Goal: Information Seeking & Learning: Learn about a topic

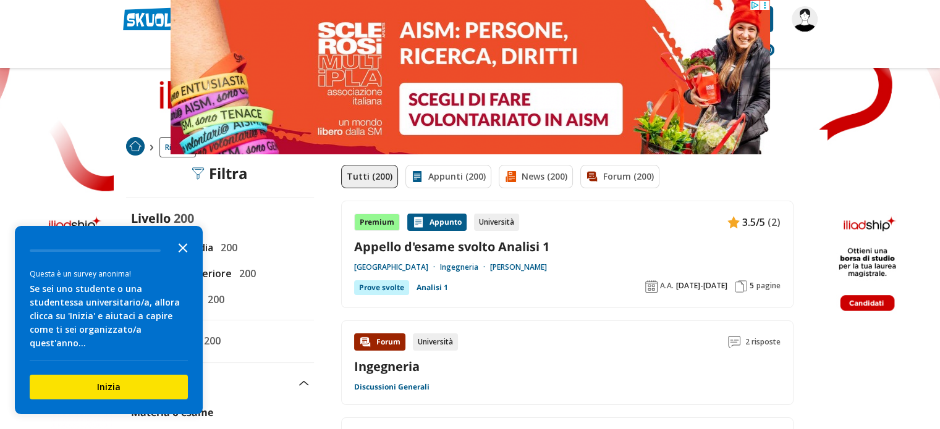
click at [183, 259] on icon "Close the survey" at bounding box center [183, 247] width 25 height 25
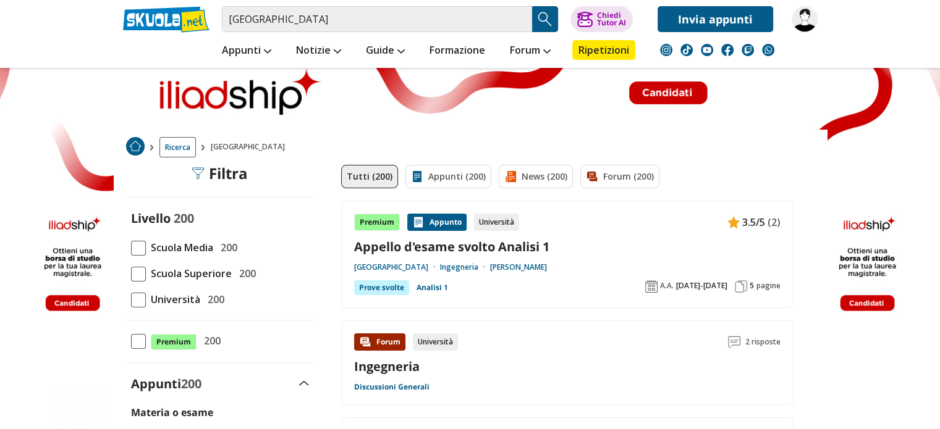
click at [142, 295] on span at bounding box center [138, 300] width 15 height 15
click at [131, 300] on input "Università 200" at bounding box center [131, 300] width 0 height 0
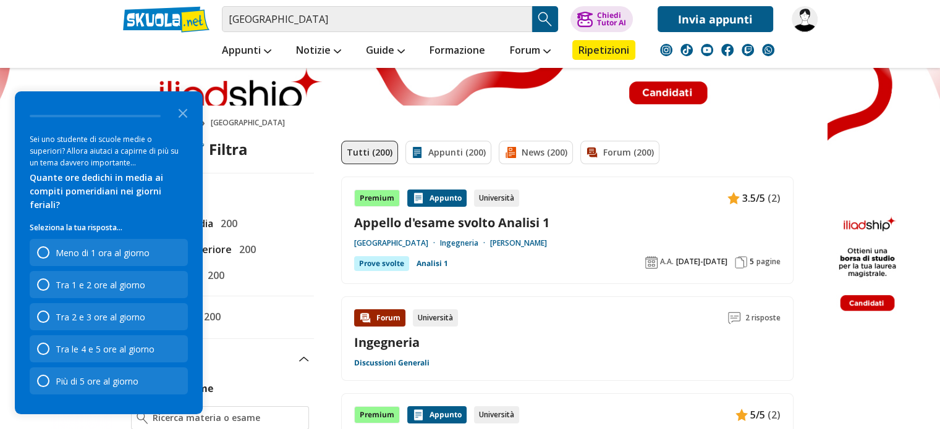
scroll to position [44, 0]
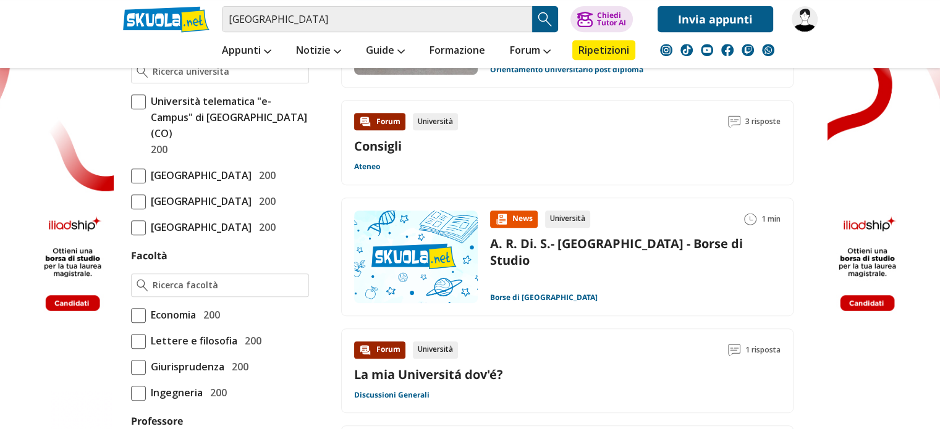
scroll to position [561, 0]
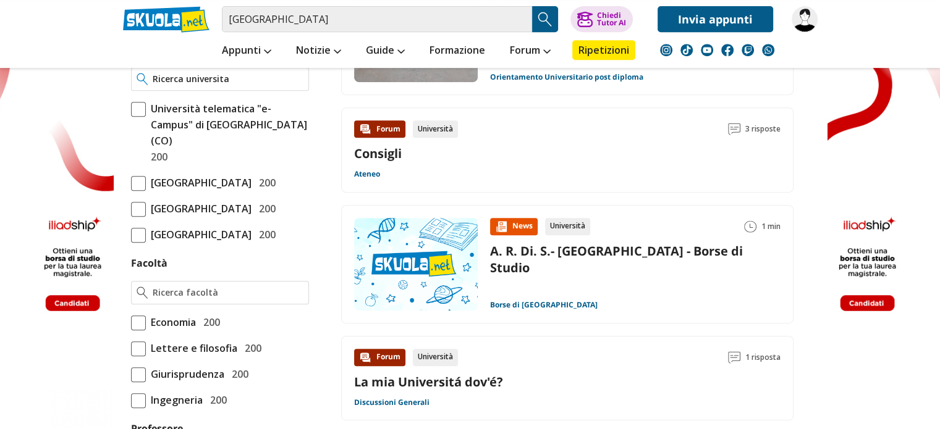
click at [249, 83] on div at bounding box center [220, 78] width 178 height 23
click at [226, 82] on input "Università" at bounding box center [228, 79] width 150 height 12
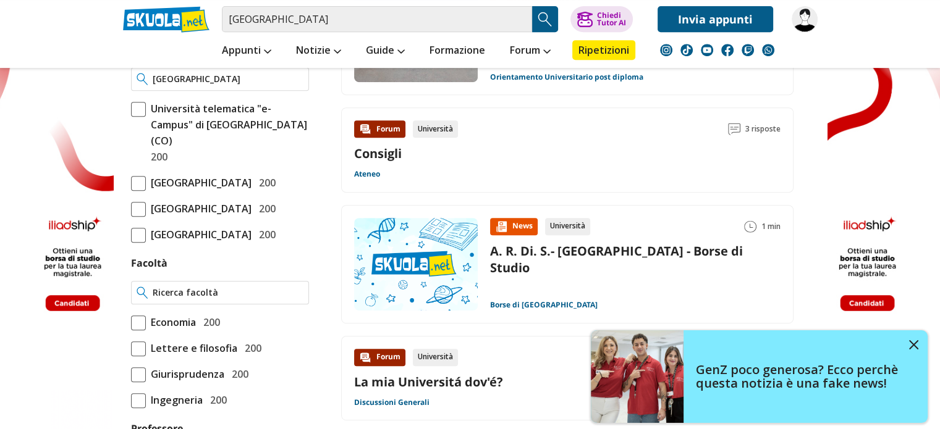
type input "Università della Calabria"
click at [226, 299] on input "Facoltà" at bounding box center [228, 293] width 150 height 12
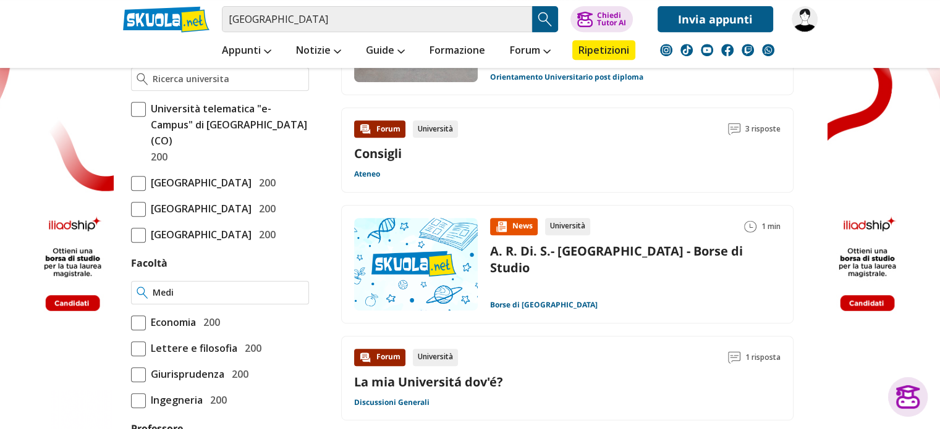
type input "Media"
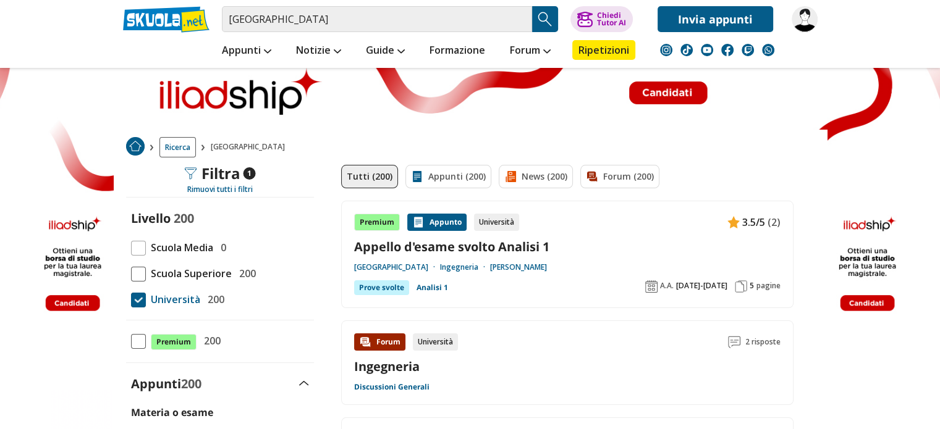
click at [243, 173] on span "1" at bounding box center [249, 173] width 12 height 12
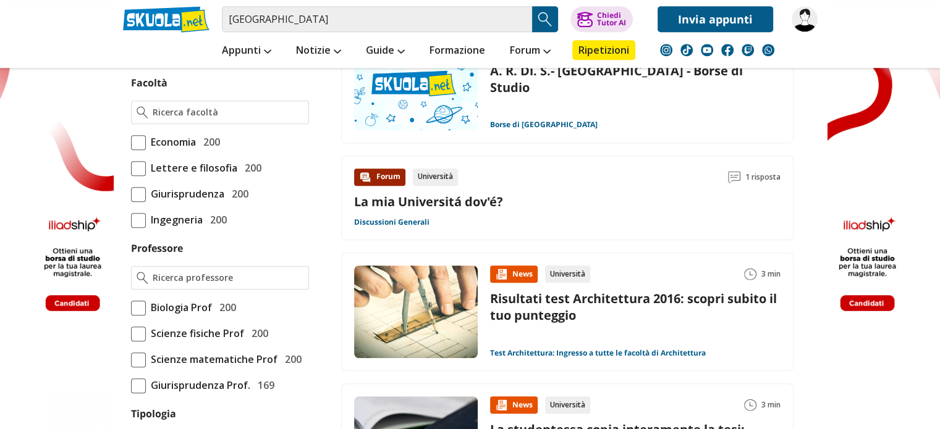
scroll to position [776, 0]
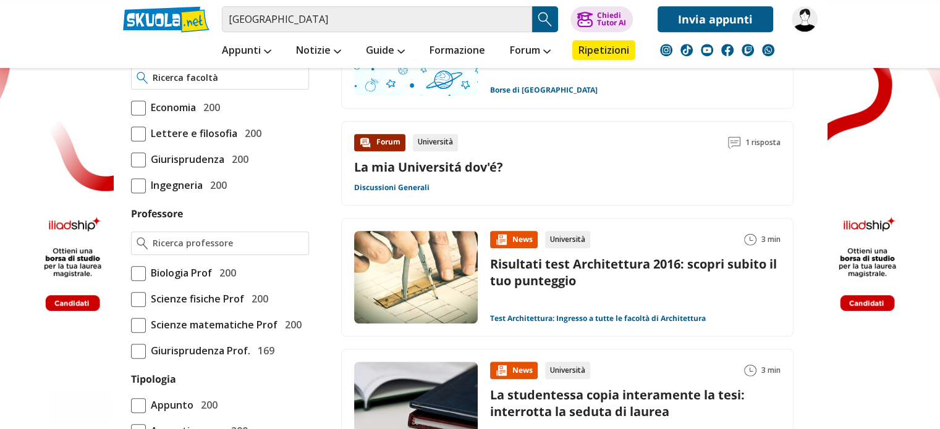
click at [268, 84] on input "Facoltà" at bounding box center [228, 78] width 150 height 12
click at [265, 144] on div "Scienze della mediaz ione linguistica" at bounding box center [219, 147] width 177 height 23
type input "Scienze della mediazione linguistica"
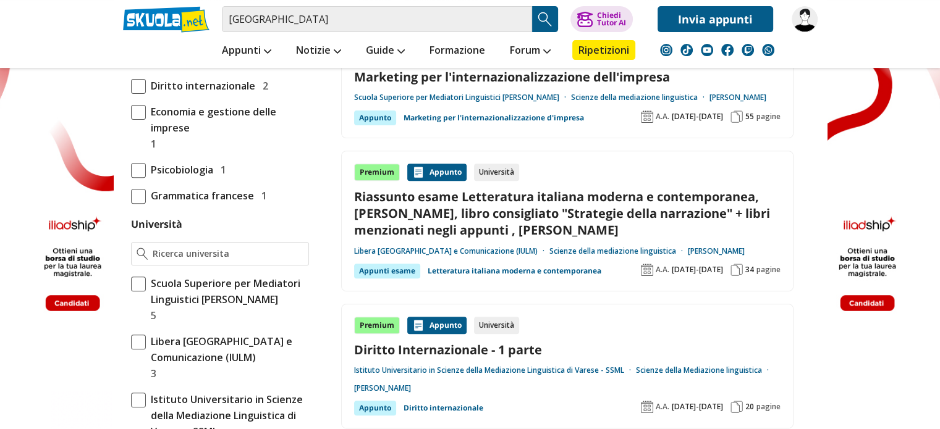
scroll to position [469, 0]
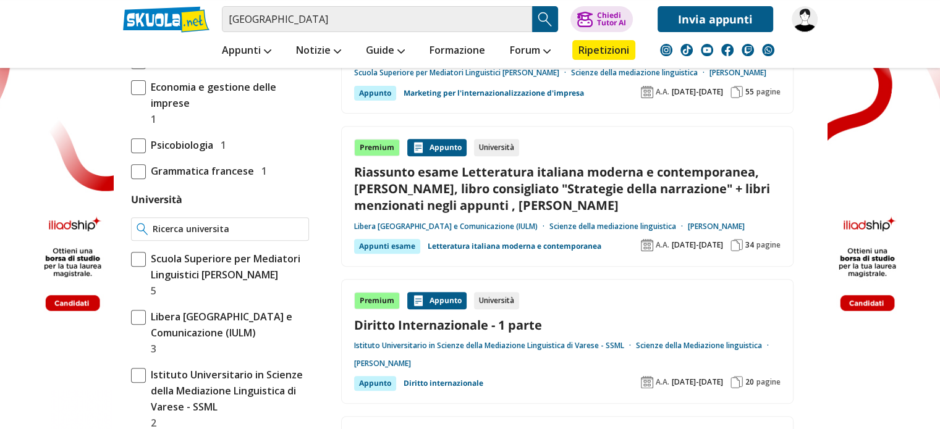
click at [213, 227] on input "Università" at bounding box center [228, 229] width 150 height 12
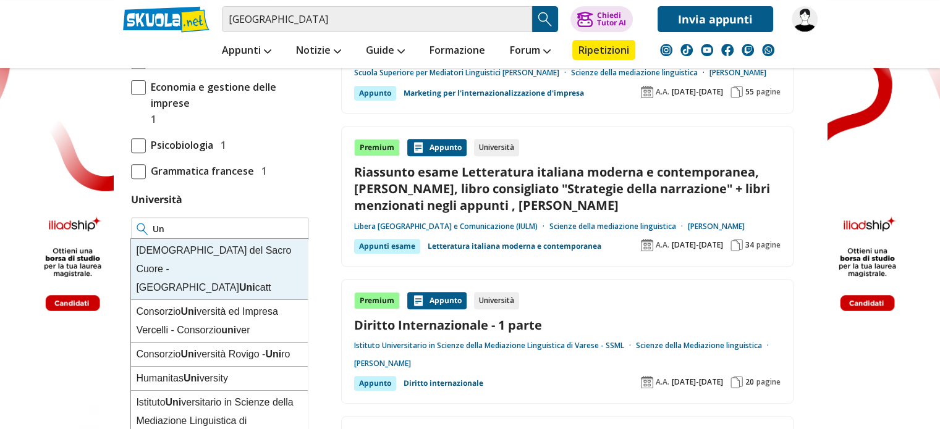
type input "U"
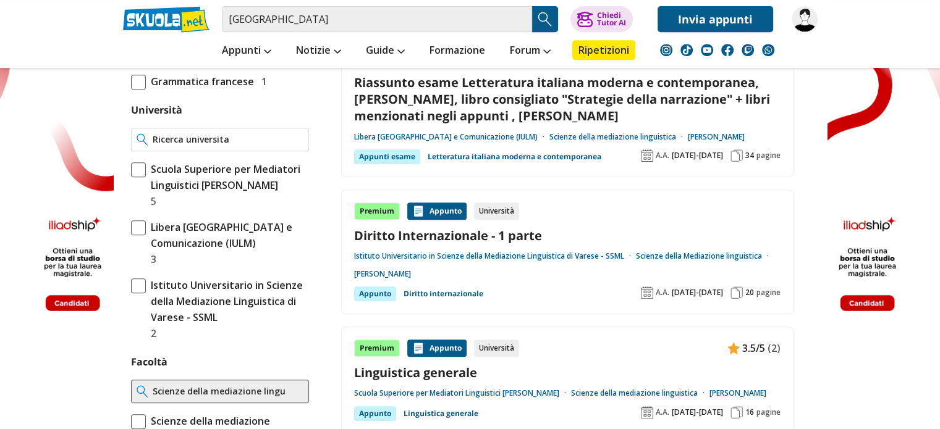
scroll to position [551, 0]
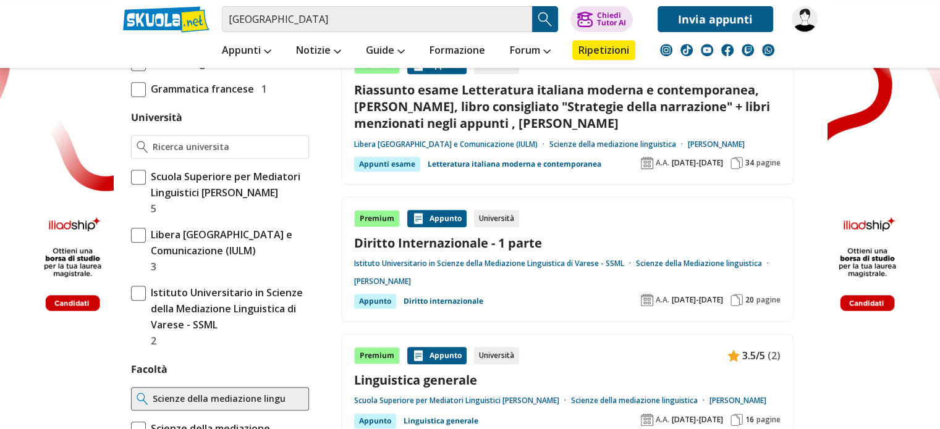
click at [206, 131] on div "Materia o esame Letteratura italiana moderna e contemporanea 4 Diritto internaz…" at bounding box center [220, 378] width 188 height 1049
click at [211, 142] on input "Università" at bounding box center [228, 147] width 150 height 12
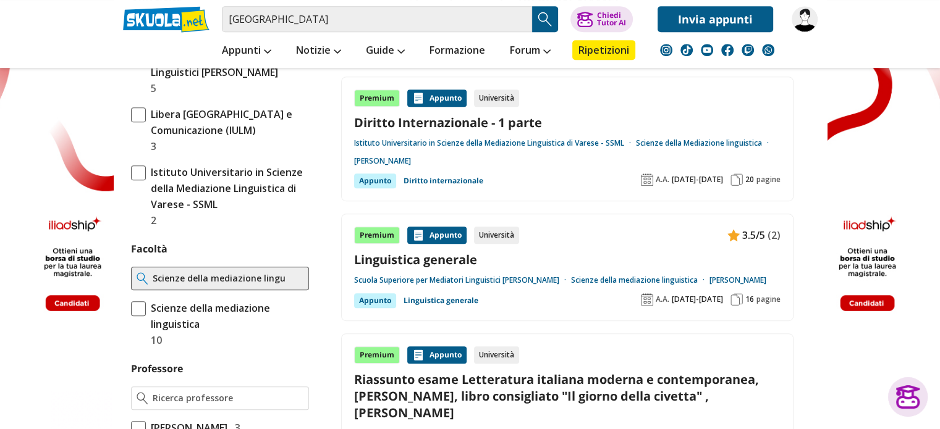
scroll to position [667, 0]
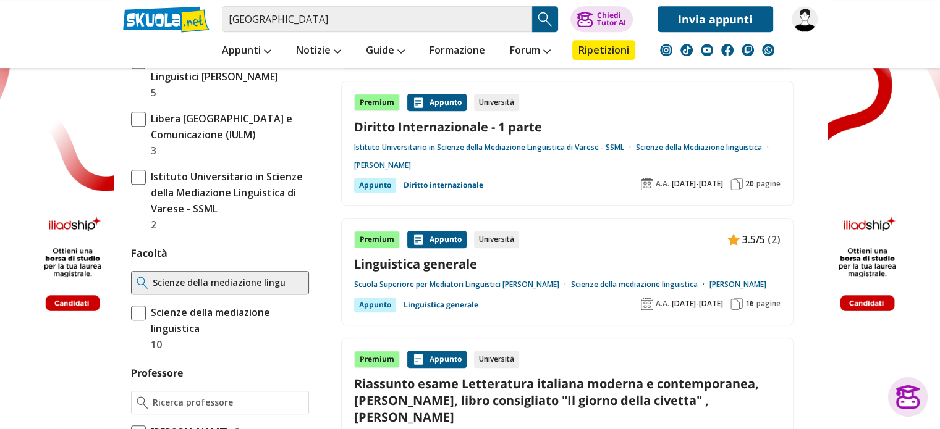
type input "università della Calabria"
click at [140, 309] on span at bounding box center [138, 313] width 15 height 15
click at [131, 329] on input "Scienze della mediazione linguistica 10" at bounding box center [131, 329] width 0 height 0
